Goal: Information Seeking & Learning: Learn about a topic

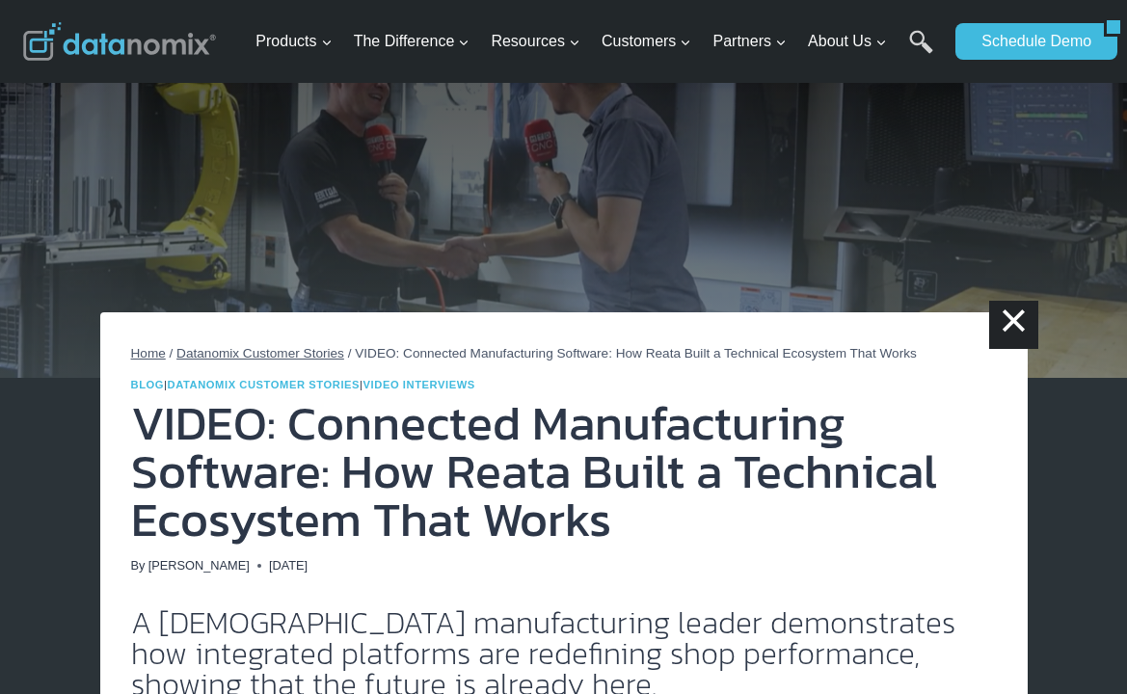
click at [990, 320] on link "×" at bounding box center [1013, 325] width 48 height 48
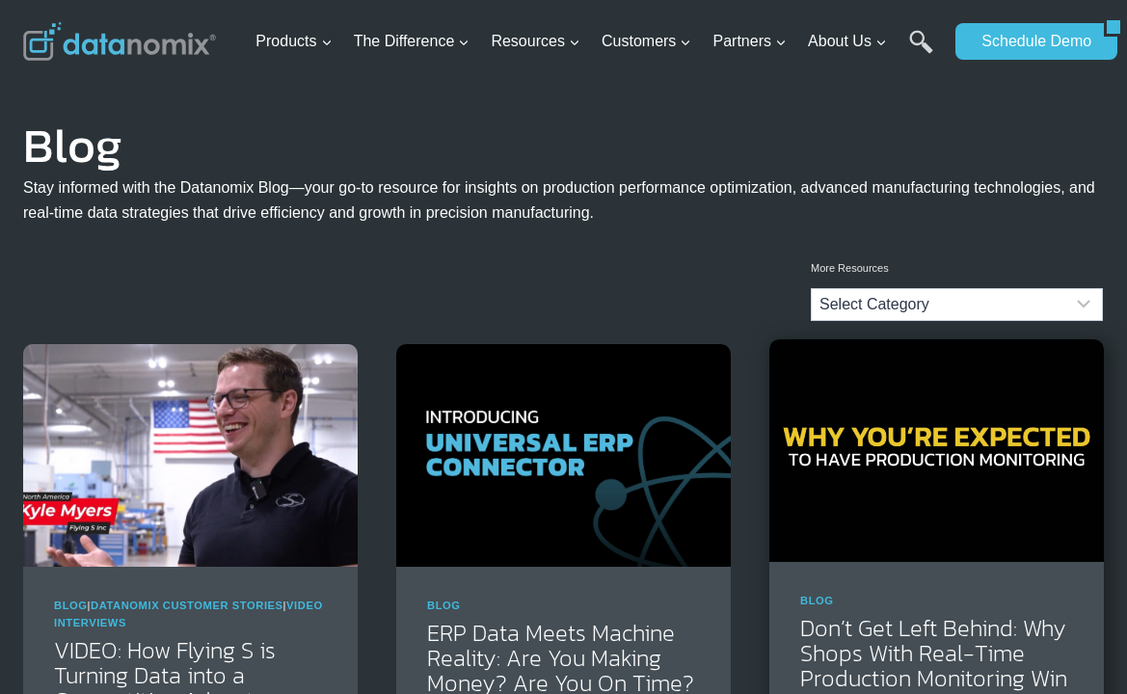
click at [943, 472] on img at bounding box center [936, 450] width 334 height 223
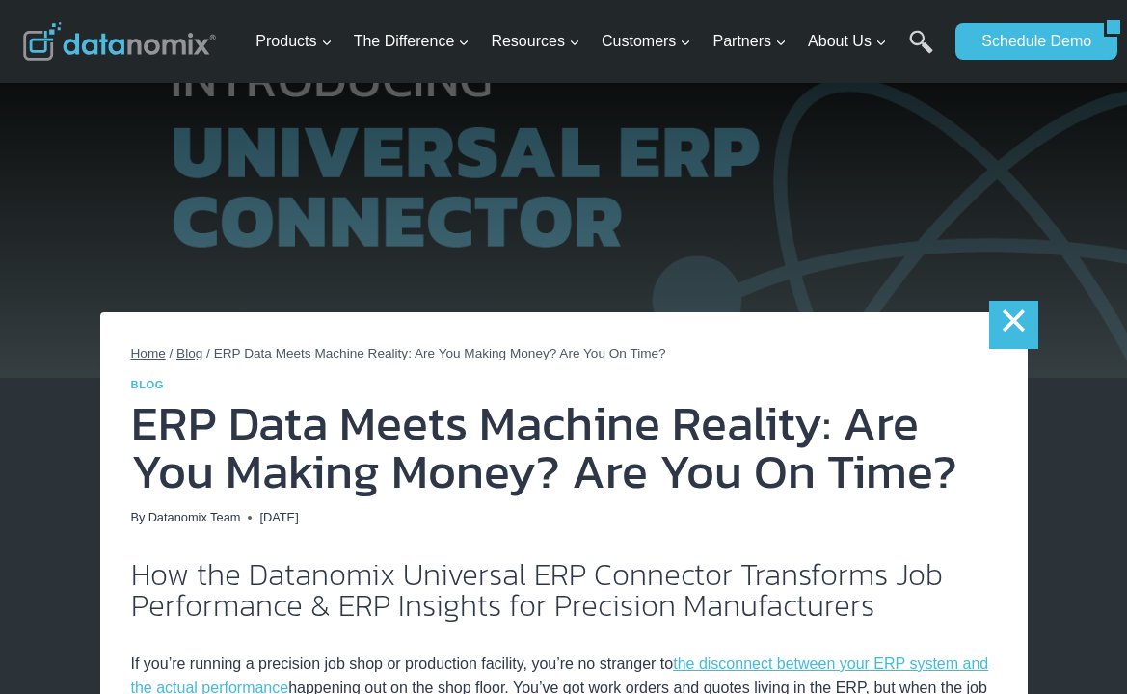
click at [1010, 325] on link "×" at bounding box center [1013, 325] width 48 height 48
